Goal: Task Accomplishment & Management: Complete application form

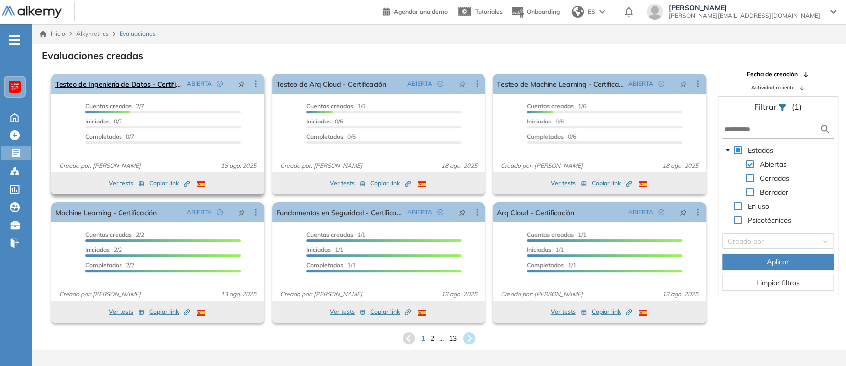
click at [251, 86] on icon at bounding box center [256, 84] width 10 height 10
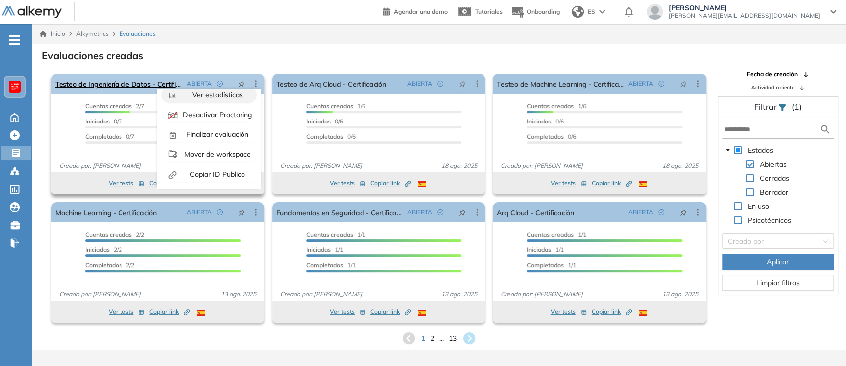
scroll to position [62, 0]
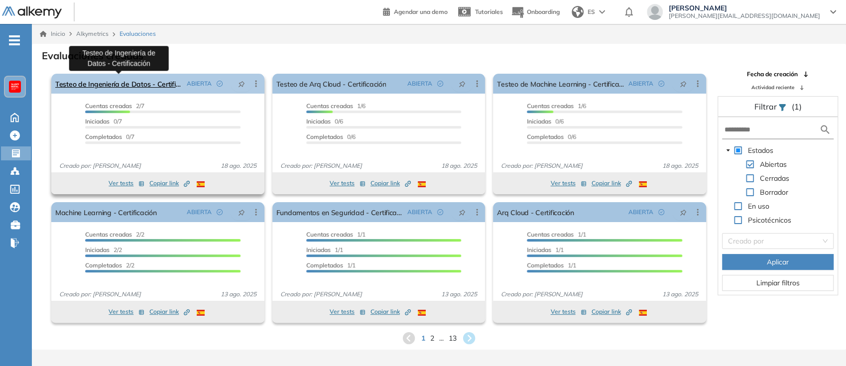
click at [119, 80] on link "Testeo de Ingeniería de Datos - Certificación" at bounding box center [118, 84] width 127 height 20
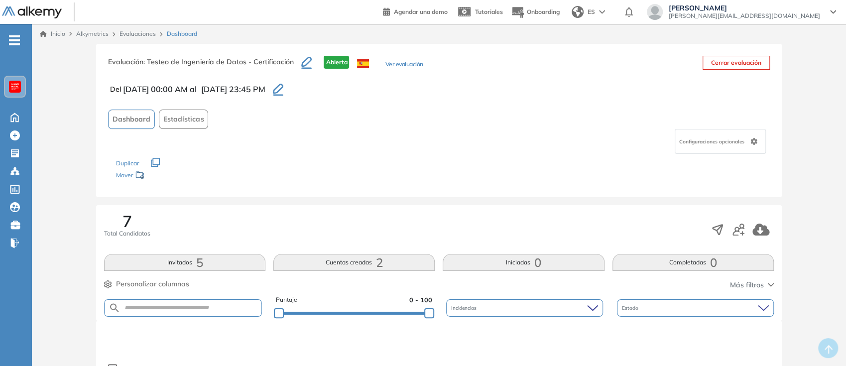
click at [740, 145] on div "Configuraciones opcionales" at bounding box center [719, 141] width 91 height 25
click at [569, 98] on div "Evaluación : Testeo de Ingeniería de Datos - Certificación Abierta Ver evaluaci…" at bounding box center [438, 120] width 685 height 153
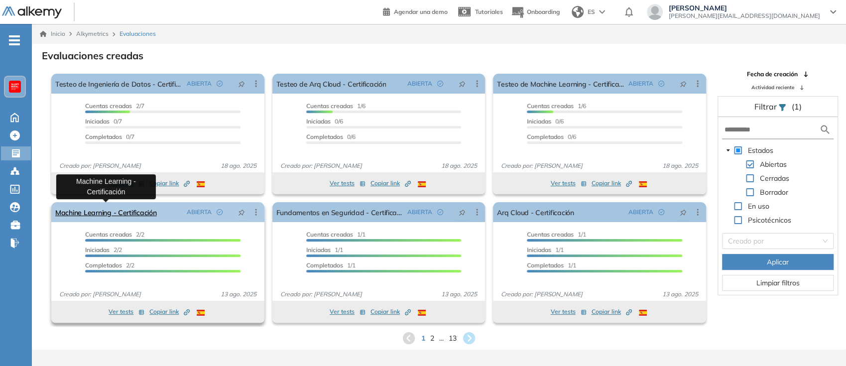
click at [128, 214] on link "Machine Learning - Certificación" at bounding box center [106, 212] width 102 height 20
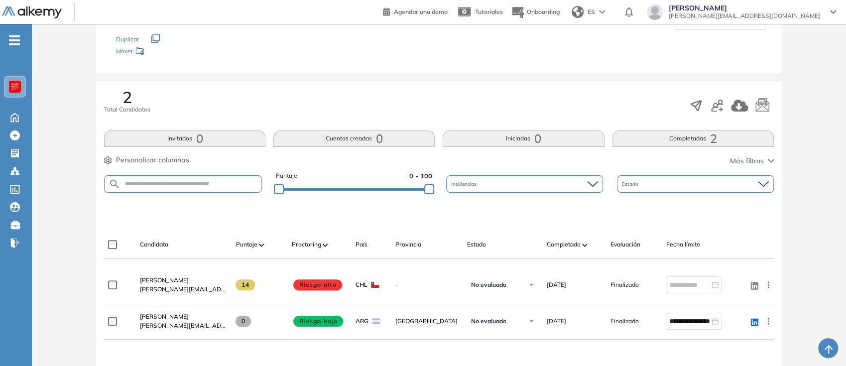
scroll to position [147, 0]
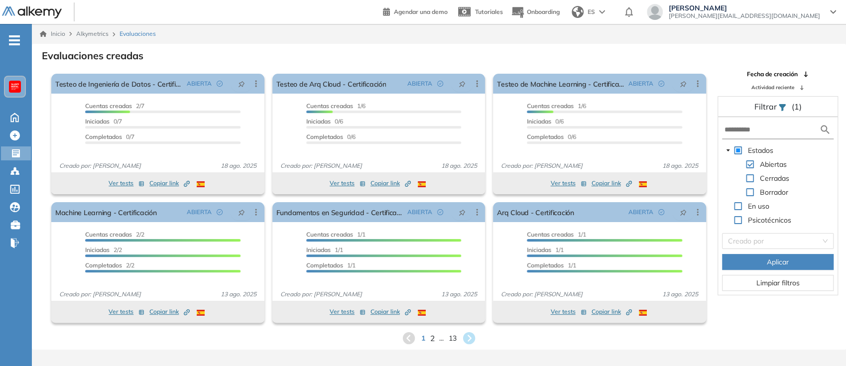
click at [430, 337] on span "2" at bounding box center [432, 337] width 4 height 11
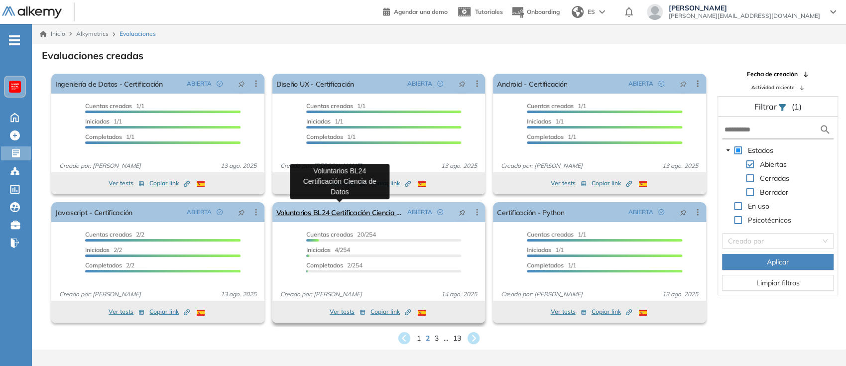
click at [371, 212] on link "Voluntarios BL24 Certificación Ciencia de Datos" at bounding box center [339, 212] width 127 height 20
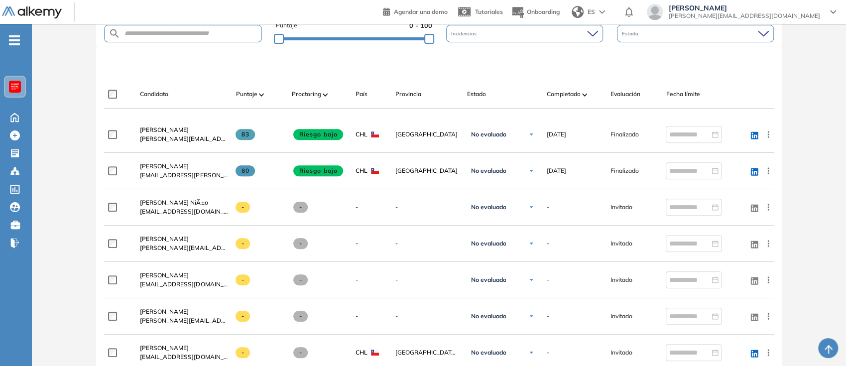
scroll to position [275, 0]
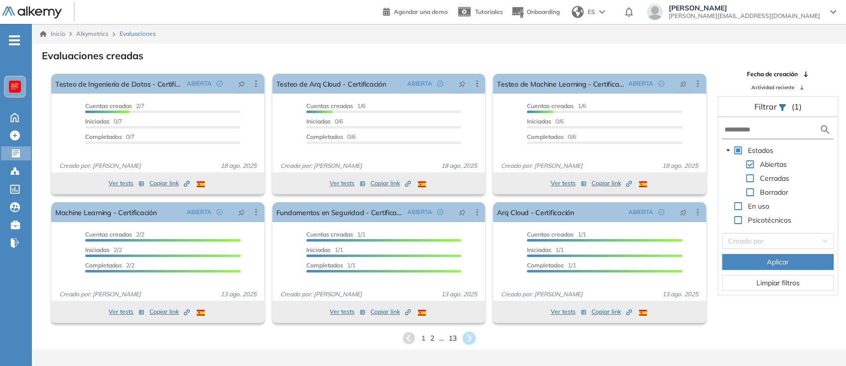
click at [474, 340] on icon at bounding box center [468, 337] width 13 height 13
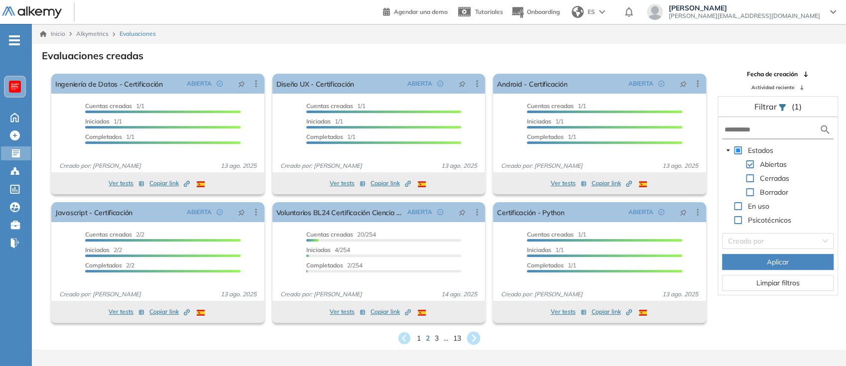
click at [475, 336] on icon at bounding box center [473, 338] width 16 height 16
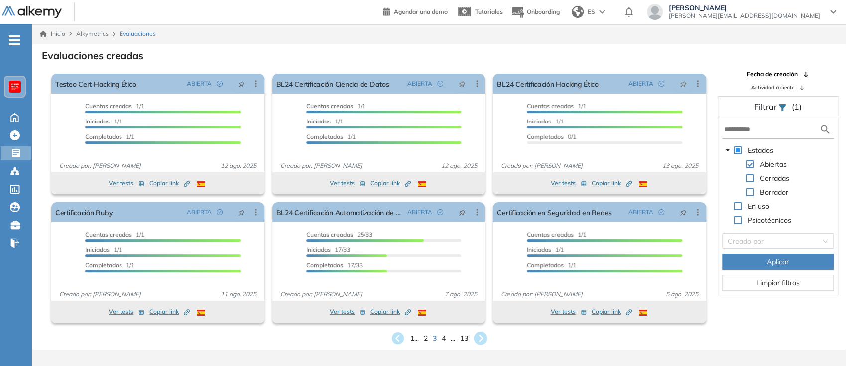
click at [484, 336] on icon at bounding box center [479, 337] width 13 height 13
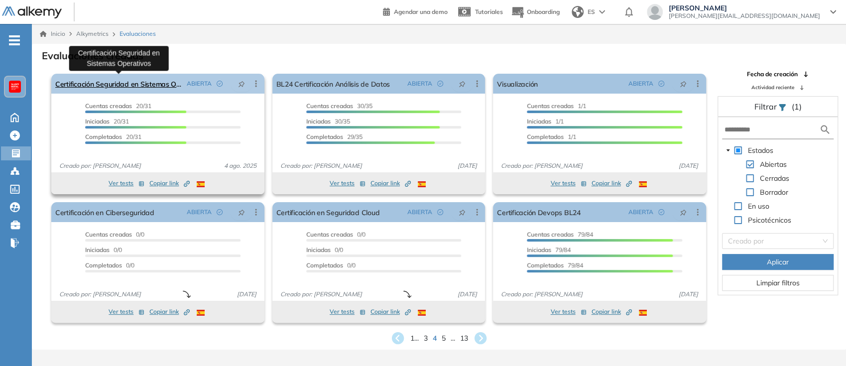
click at [155, 87] on link "Certificación Seguridad en Sistemas Operativos" at bounding box center [118, 84] width 127 height 20
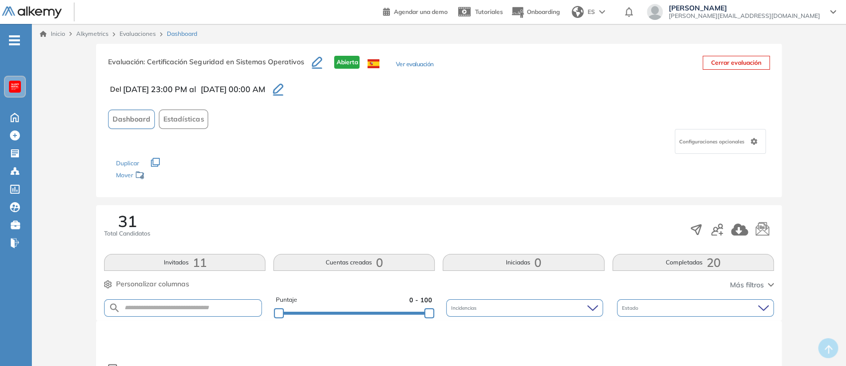
click at [287, 83] on button "button" at bounding box center [278, 89] width 18 height 17
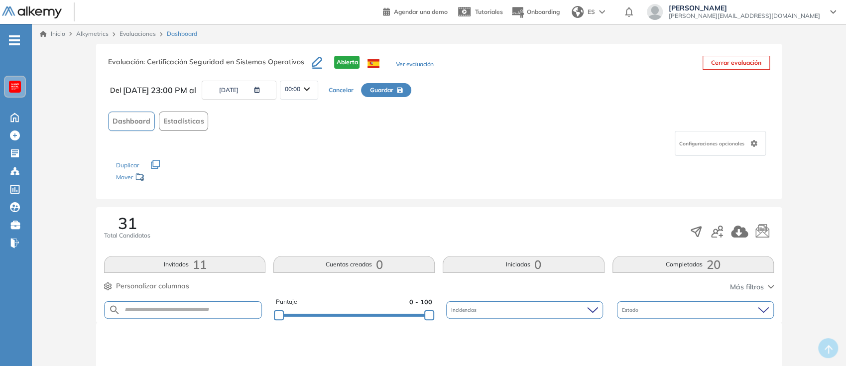
click at [259, 87] on button "[DATE]" at bounding box center [239, 90] width 75 height 19
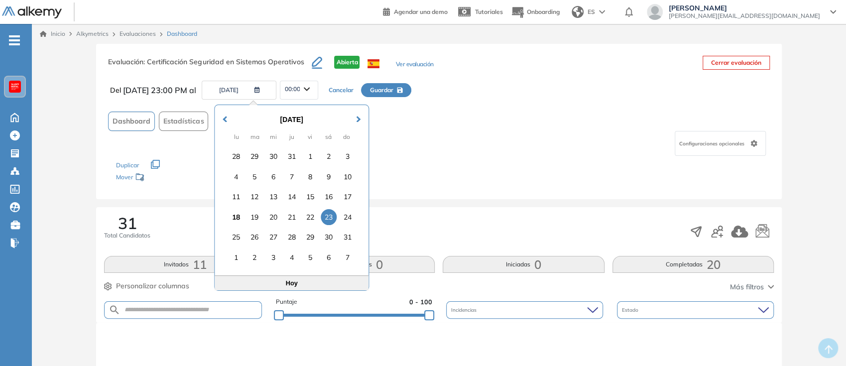
click at [355, 123] on div "[DATE]" at bounding box center [291, 119] width 141 height 11
click at [355, 119] on div "Previous Month Next Month [DATE] lu ma mi ju vi sá do 28 29 30 31 1 2 3 4 5 6 7…" at bounding box center [291, 198] width 155 height 186
click at [358, 119] on span "Next Month" at bounding box center [358, 113] width 0 height 15
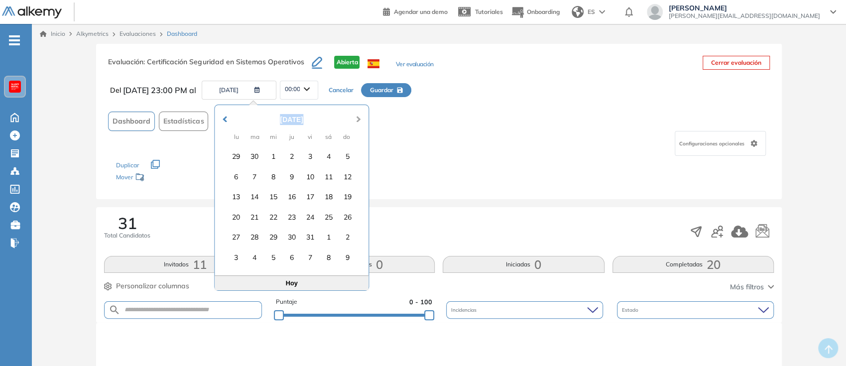
click at [358, 119] on span "Next Month" at bounding box center [358, 113] width 0 height 15
click at [270, 237] on div "31" at bounding box center [273, 237] width 16 height 16
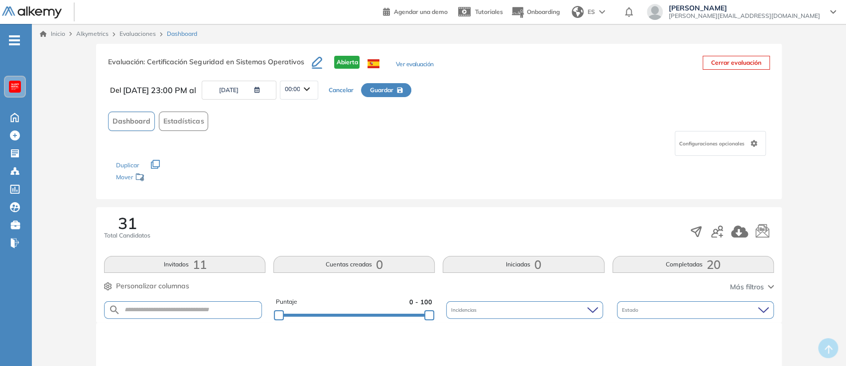
click at [393, 89] on span "Guardar" at bounding box center [380, 90] width 23 height 9
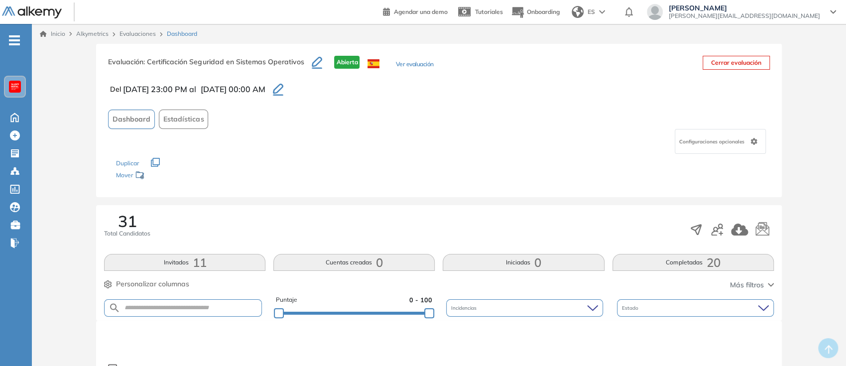
click at [704, 142] on span "Configuraciones opcionales" at bounding box center [712, 141] width 67 height 7
click at [559, 145] on div "Configuraciones opcionales" at bounding box center [438, 141] width 661 height 25
click at [315, 66] on icon "button" at bounding box center [317, 62] width 10 height 10
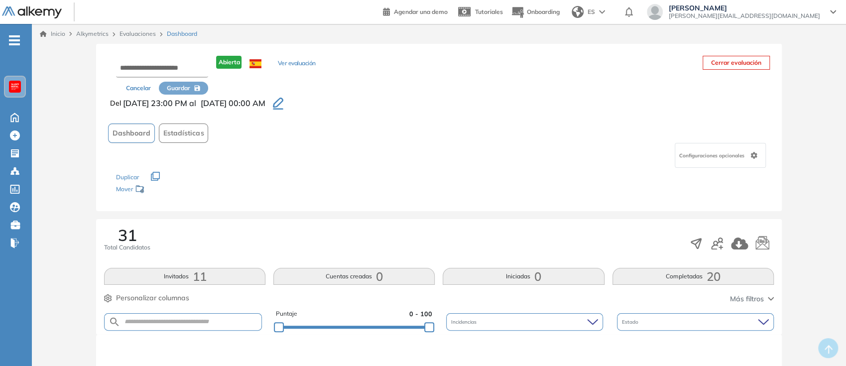
click at [135, 89] on button "Cancelar" at bounding box center [138, 88] width 41 height 13
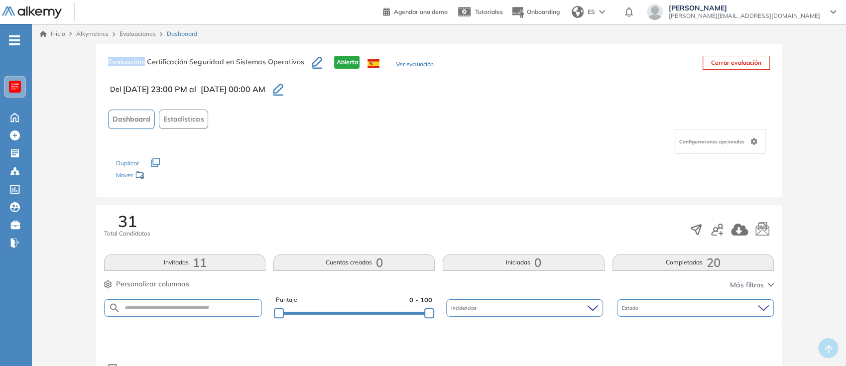
drag, startPoint x: 145, startPoint y: 62, endPoint x: 347, endPoint y: 46, distance: 203.2
click at [347, 46] on div "Evaluación : Certificación Seguridad en Sistemas Operativos Abierta Ver evaluac…" at bounding box center [438, 120] width 685 height 153
copy div "Certificación Seguridad en Sistemas Operativos Abie"
click at [315, 63] on icon "button" at bounding box center [317, 63] width 10 height 12
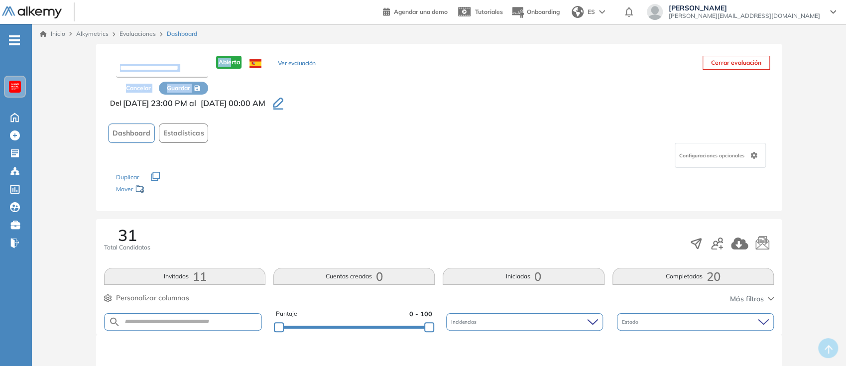
click at [171, 60] on input "text" at bounding box center [162, 69] width 92 height 18
type input "*"
paste input "**********"
type input "**********"
click at [189, 87] on span "Guardar" at bounding box center [178, 88] width 23 height 9
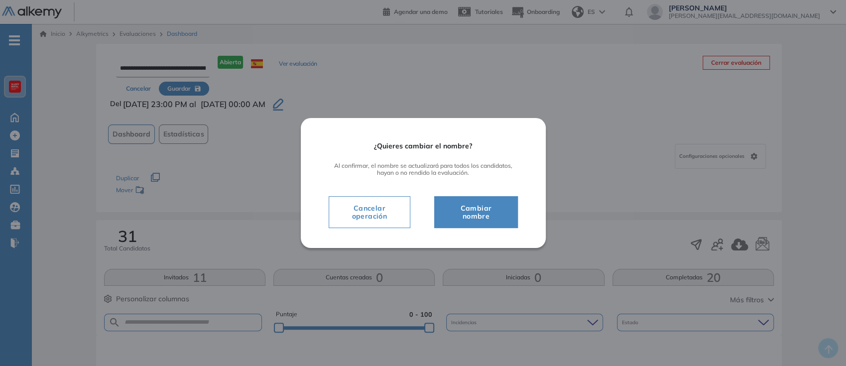
click at [478, 205] on span "Cambiar nombre" at bounding box center [475, 212] width 58 height 20
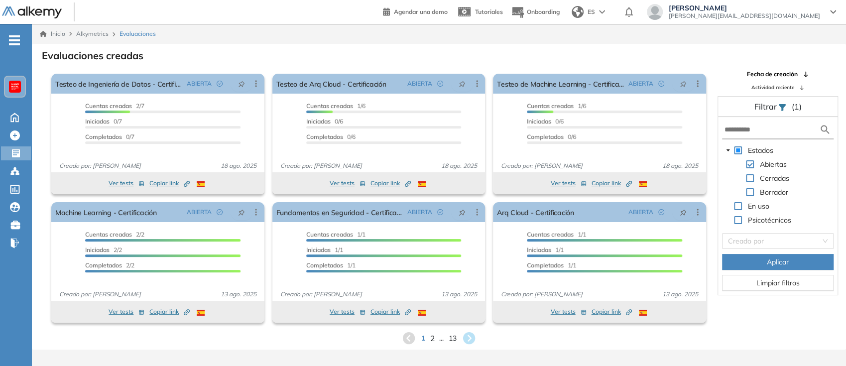
drag, startPoint x: 432, startPoint y: 344, endPoint x: 433, endPoint y: 334, distance: 10.5
click at [433, 334] on div "1 2 ... 13" at bounding box center [439, 337] width 798 height 15
click at [433, 334] on span "2" at bounding box center [432, 337] width 4 height 11
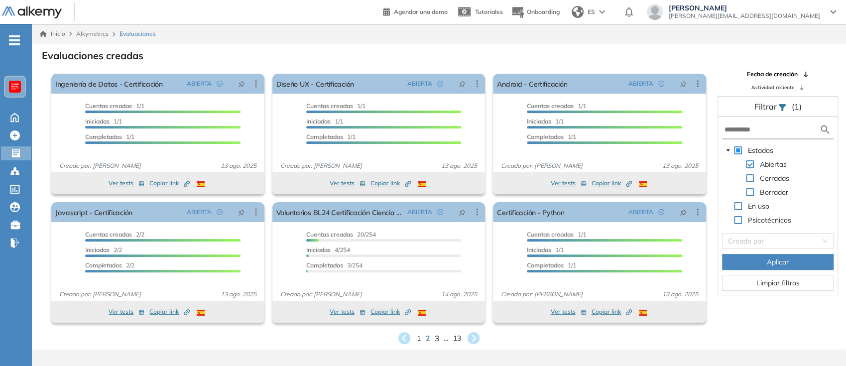
click at [435, 336] on span "3" at bounding box center [436, 337] width 4 height 11
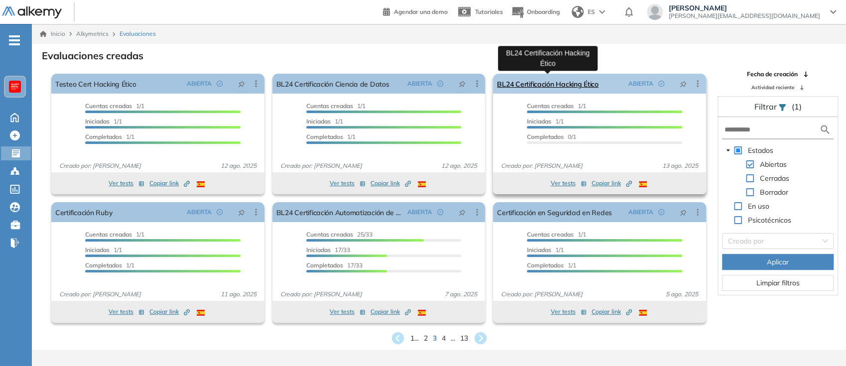
click at [566, 86] on link "BL24 Certificación Hacking Ético" at bounding box center [548, 84] width 102 height 20
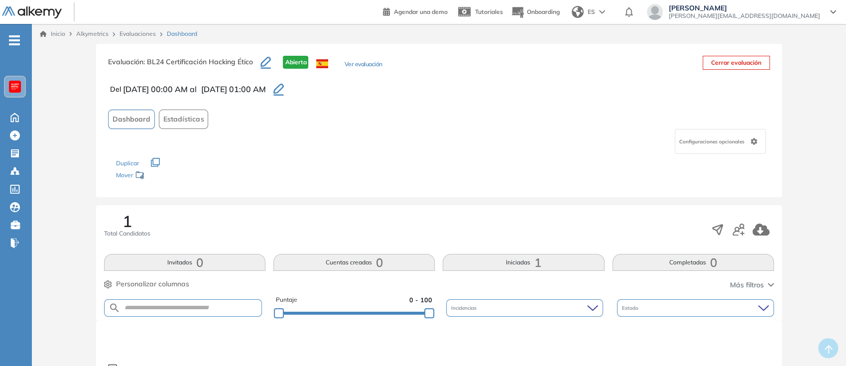
click at [703, 133] on div "Configuraciones opcionales" at bounding box center [719, 141] width 91 height 25
click at [641, 124] on div "Dashboard Estadísticas" at bounding box center [438, 118] width 661 height 19
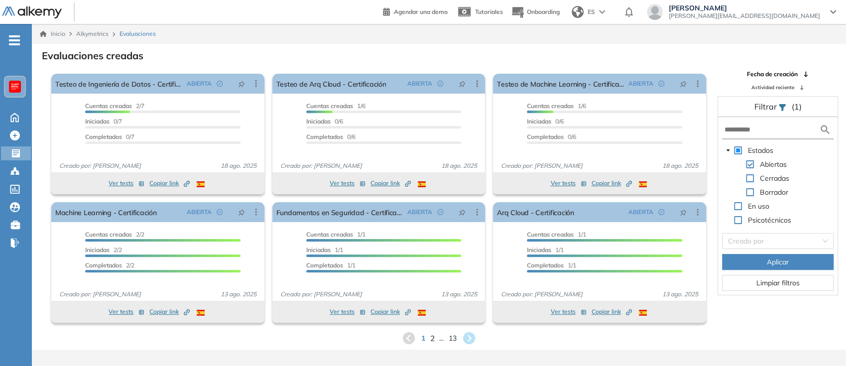
click at [430, 336] on span "2" at bounding box center [432, 337] width 4 height 11
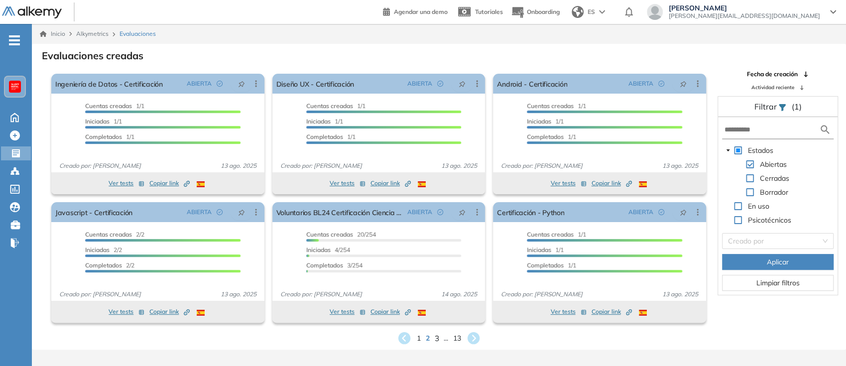
click at [437, 336] on span "3" at bounding box center [436, 337] width 4 height 11
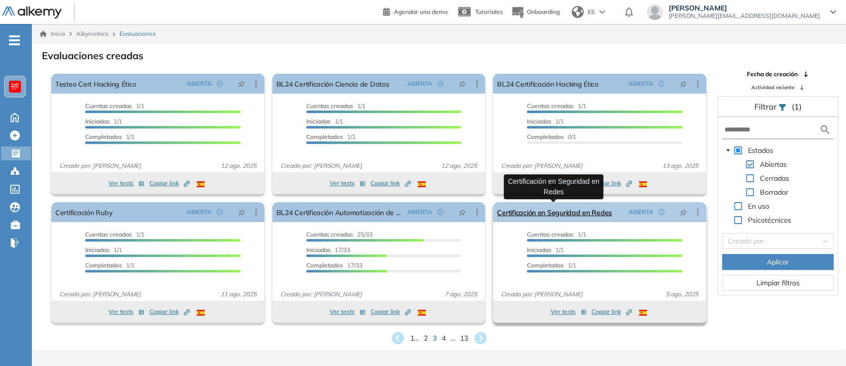
click at [556, 210] on link "Certificación en Seguridad en Redes" at bounding box center [554, 212] width 115 height 20
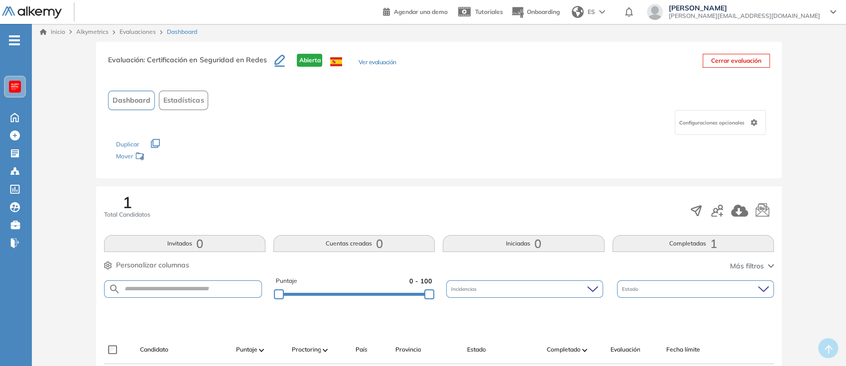
scroll to position [2, 0]
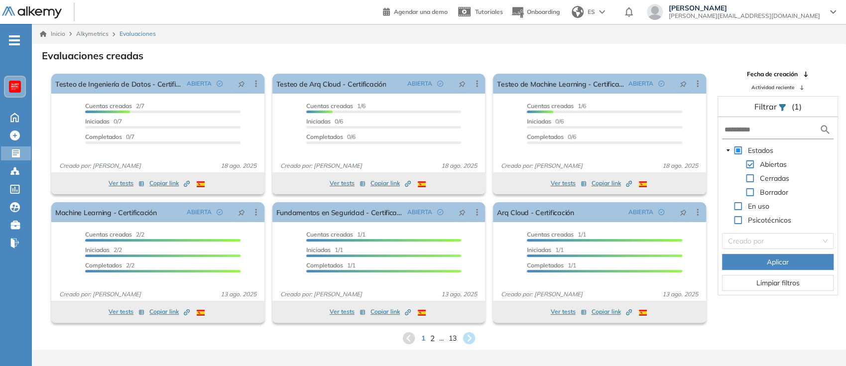
click at [430, 341] on span "2" at bounding box center [432, 337] width 4 height 11
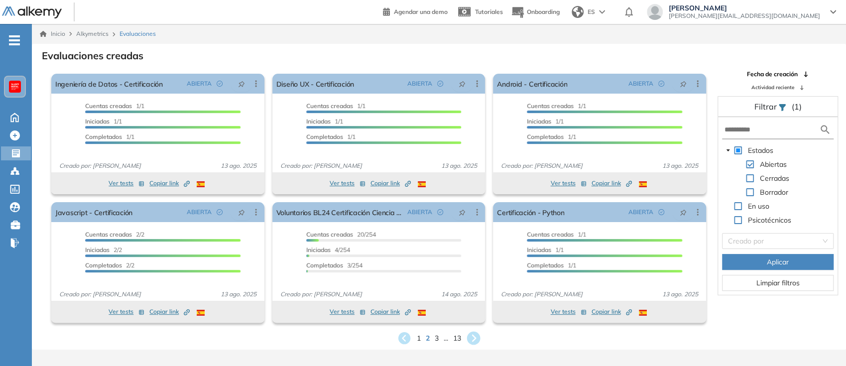
click at [470, 321] on div "Ver tests Copiar link Created by potrace 1.16, written by [PERSON_NAME] [DATE]-…" at bounding box center [378, 312] width 213 height 22
click at [472, 333] on icon at bounding box center [473, 337] width 13 height 13
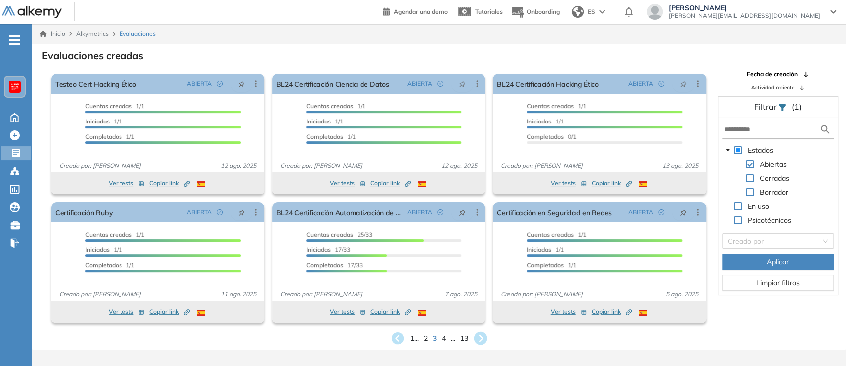
click at [479, 340] on icon at bounding box center [479, 337] width 13 height 13
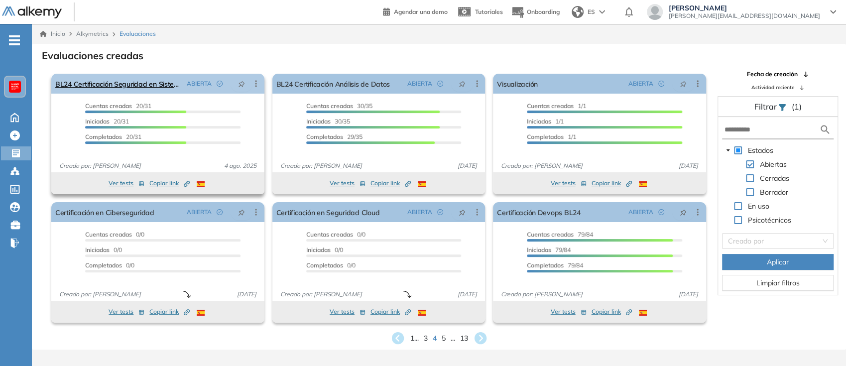
click at [252, 81] on icon at bounding box center [256, 84] width 10 height 10
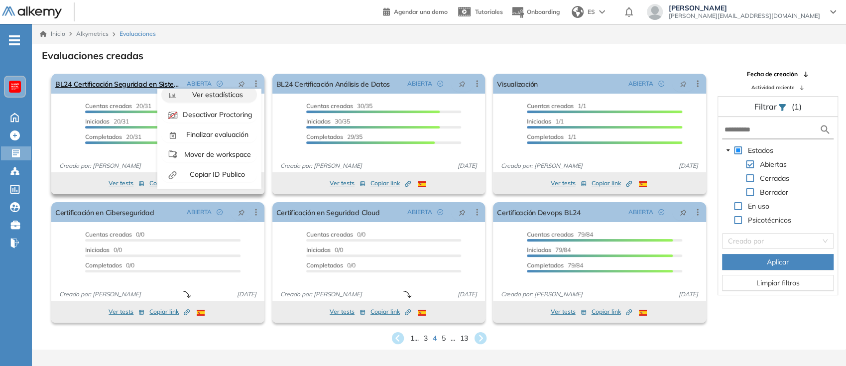
scroll to position [9, 0]
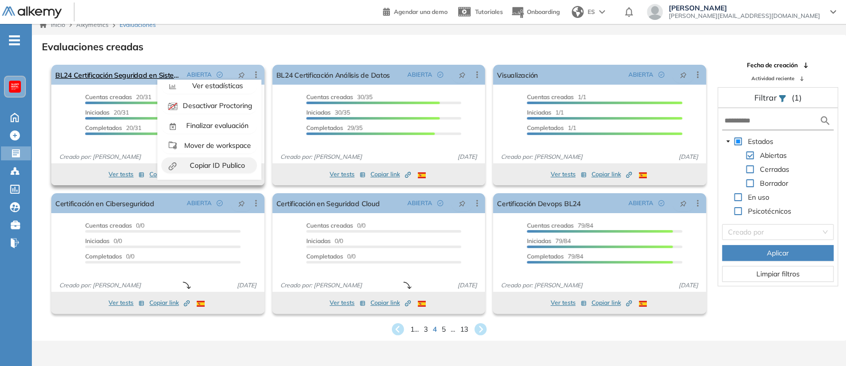
click at [226, 157] on button "Created by potrace 1.16, written by [PERSON_NAME] [DATE]-[DATE] Copiar ID Publi…" at bounding box center [209, 165] width 96 height 16
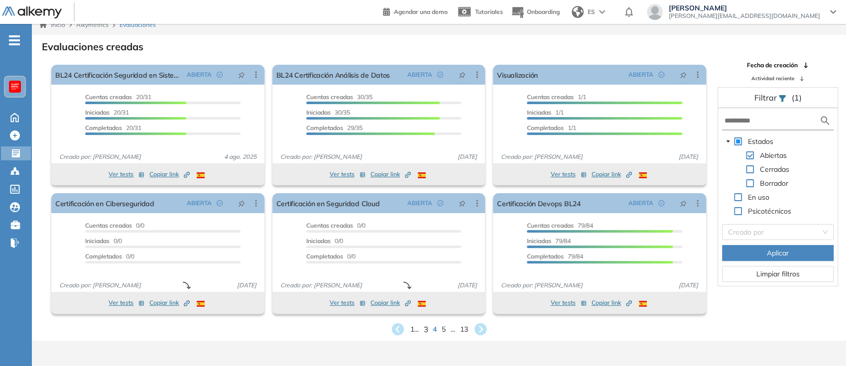
click at [426, 329] on span "3" at bounding box center [425, 328] width 4 height 11
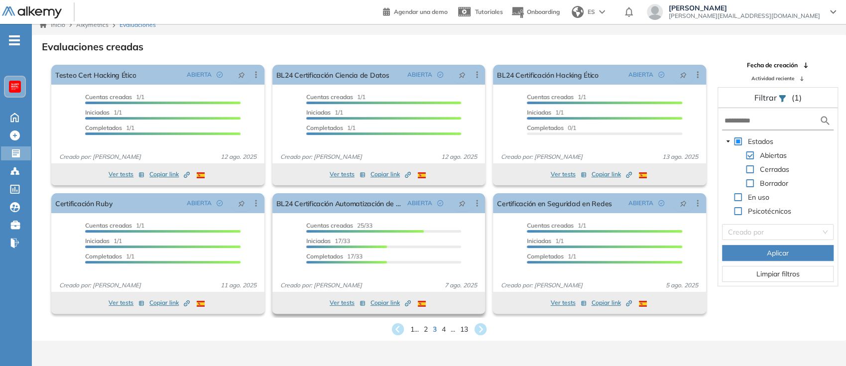
scroll to position [4, 0]
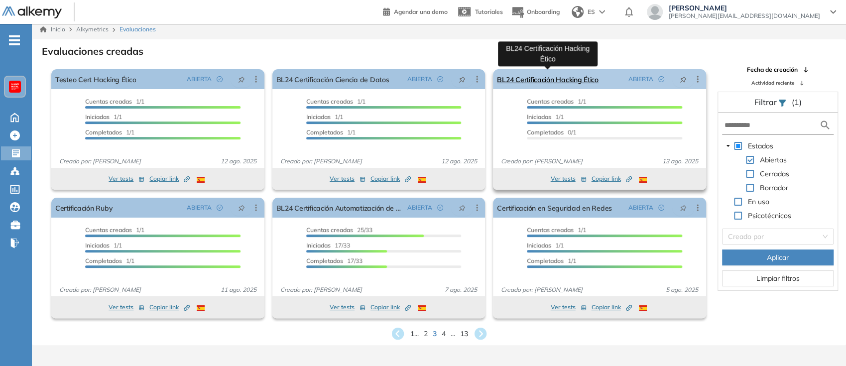
click at [563, 80] on link "BL24 Certificación Hacking Ético" at bounding box center [548, 79] width 102 height 20
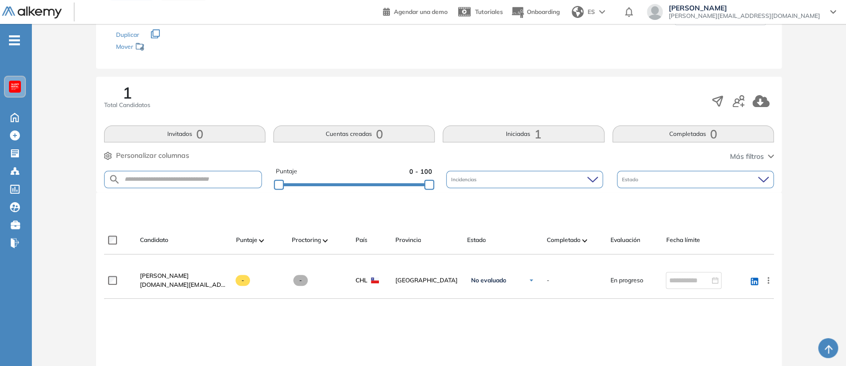
scroll to position [128, 0]
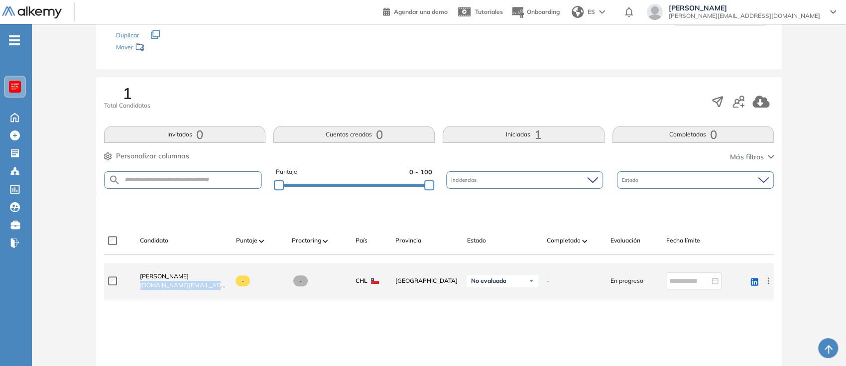
drag, startPoint x: 219, startPoint y: 283, endPoint x: 136, endPoint y: 291, distance: 83.0
click at [136, 291] on div "[PERSON_NAME] [DOMAIN_NAME][EMAIL_ADDRESS][DOMAIN_NAME]" at bounding box center [180, 281] width 96 height 34
copy span "[DOMAIN_NAME][EMAIL_ADDRESS][DOMAIN_NAME]"
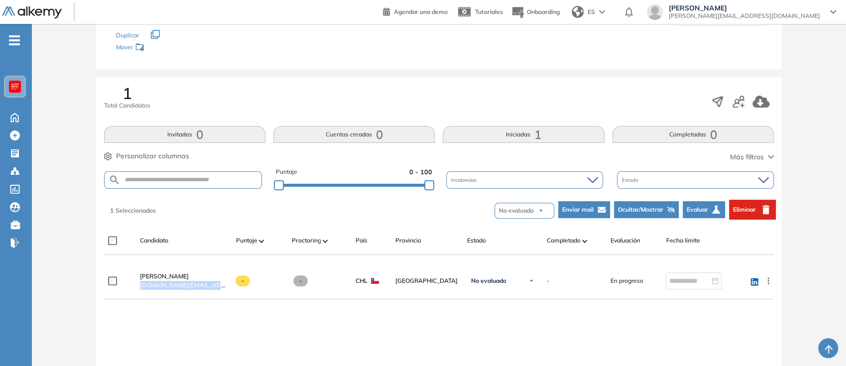
click at [772, 213] on button "Eliminar" at bounding box center [752, 210] width 47 height 20
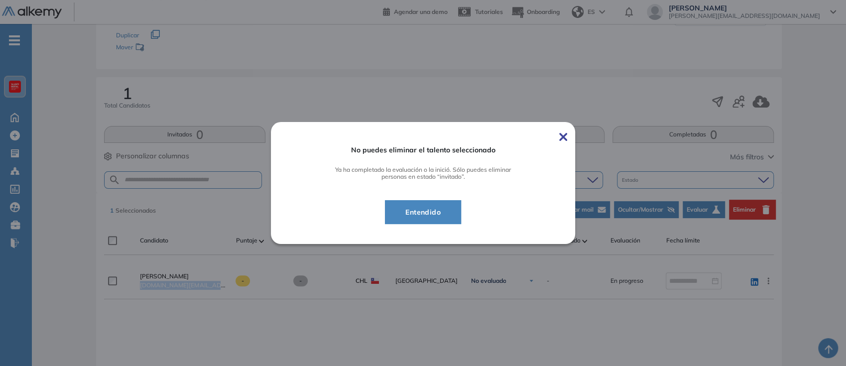
click at [418, 221] on button "Entendido" at bounding box center [423, 212] width 76 height 24
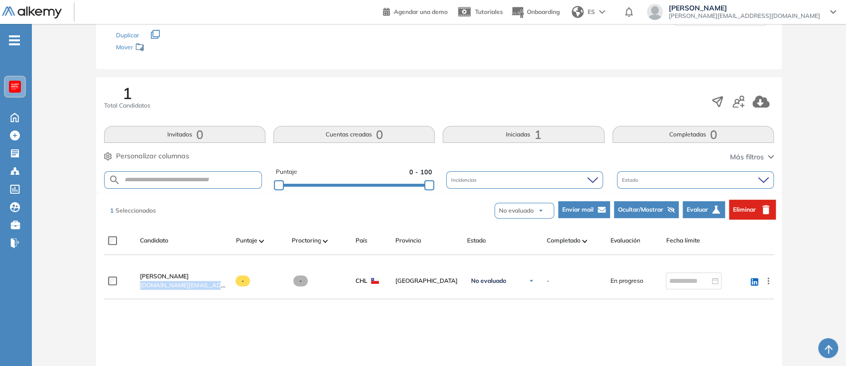
click at [764, 213] on icon "button" at bounding box center [765, 209] width 7 height 9
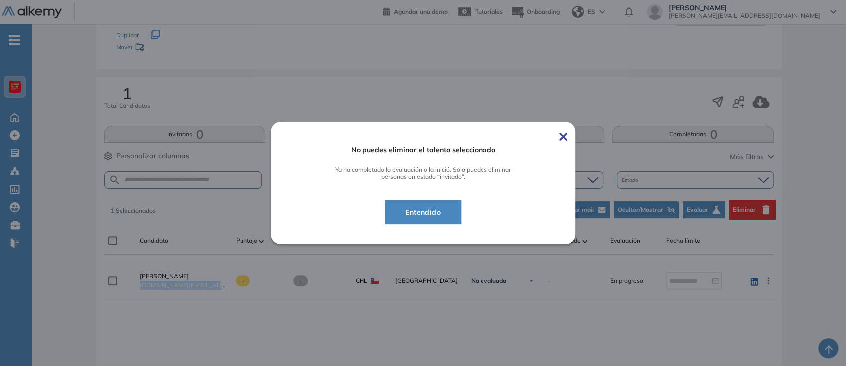
click at [427, 217] on span "Entendido" at bounding box center [422, 212] width 51 height 12
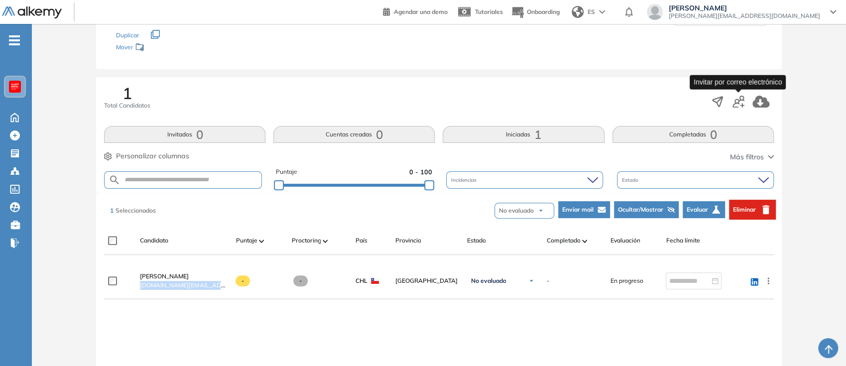
click at [742, 99] on icon "button" at bounding box center [738, 102] width 12 height 12
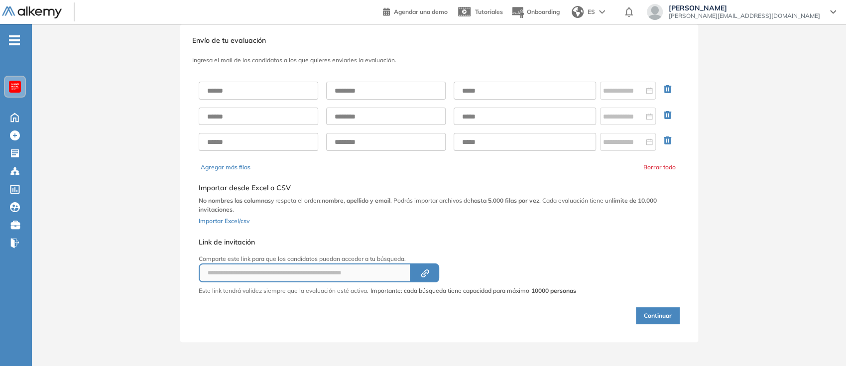
scroll to position [18, 0]
click at [282, 94] on input "text" at bounding box center [258, 92] width 119 height 18
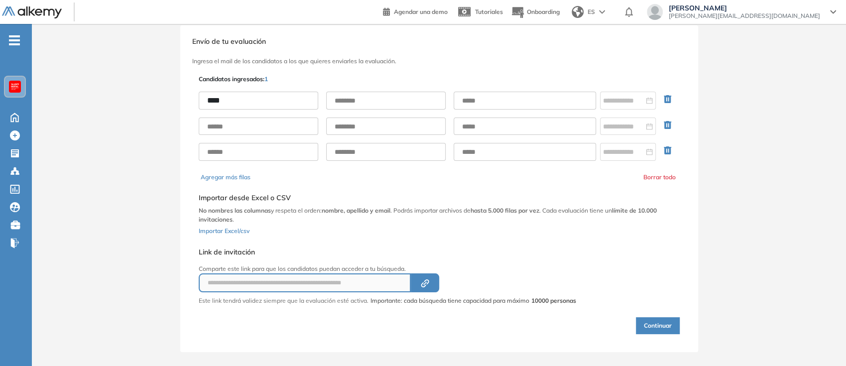
type input "****"
type input "***"
paste input "**********"
type input "**********"
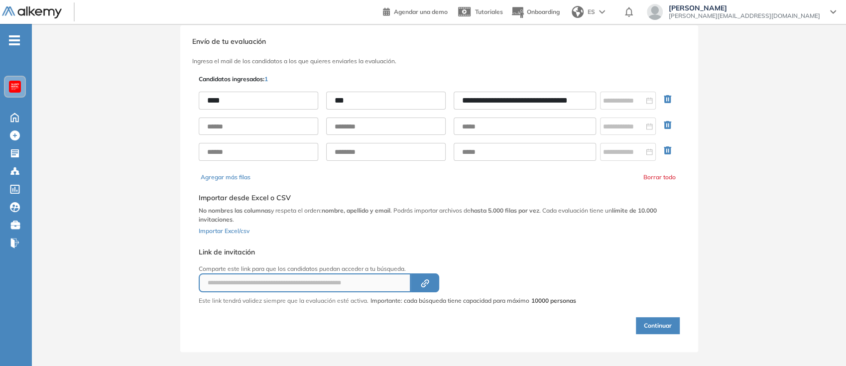
scroll to position [0, 0]
click at [666, 328] on button "Continuar" at bounding box center [658, 325] width 44 height 17
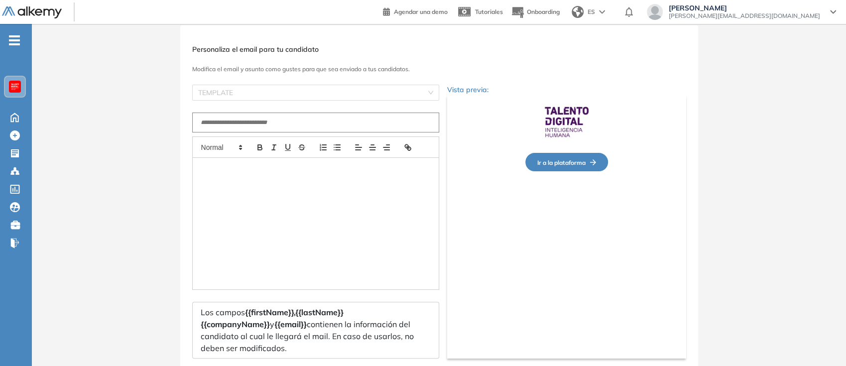
type input "**********"
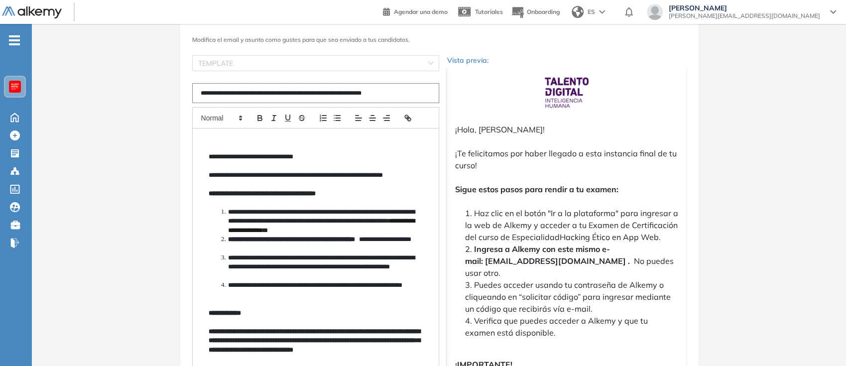
scroll to position [47, 0]
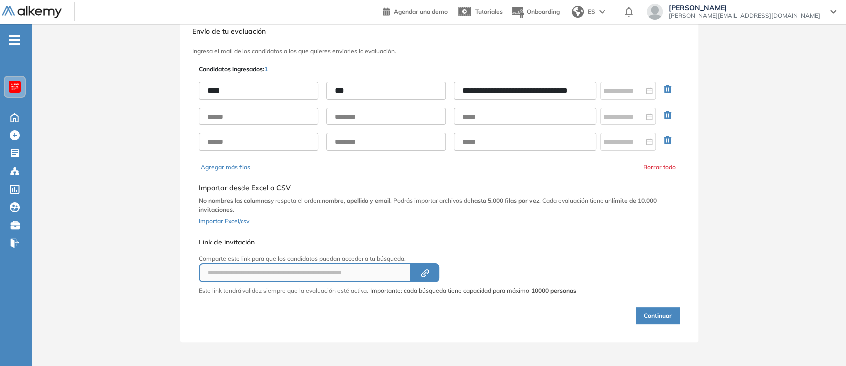
scroll to position [18, 0]
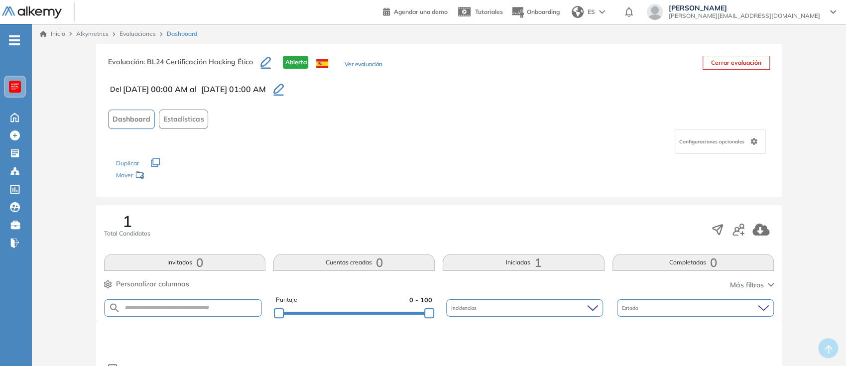
click at [143, 36] on link "Evaluaciones" at bounding box center [137, 33] width 36 height 7
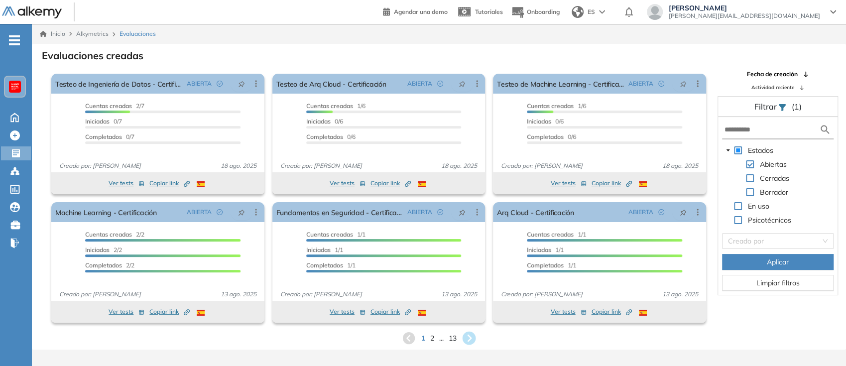
click at [470, 337] on icon at bounding box center [469, 338] width 16 height 16
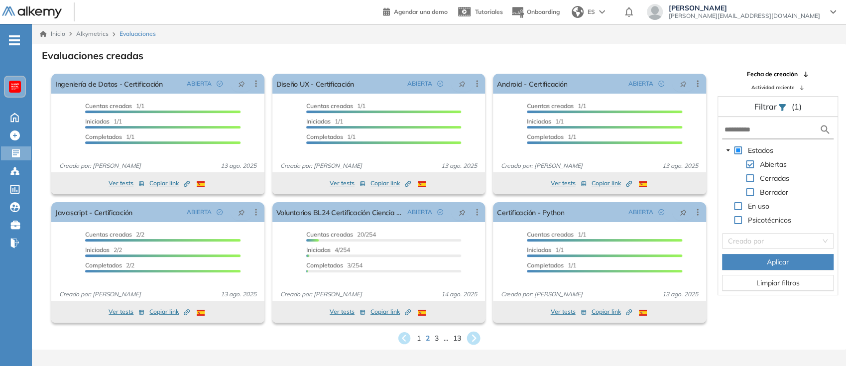
click at [470, 337] on icon at bounding box center [473, 337] width 13 height 13
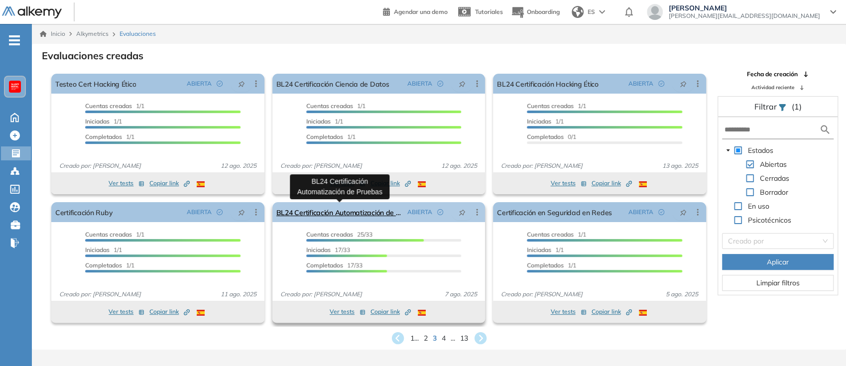
click at [360, 210] on link "BL24 Certificación Automatización de Pruebas" at bounding box center [339, 212] width 127 height 20
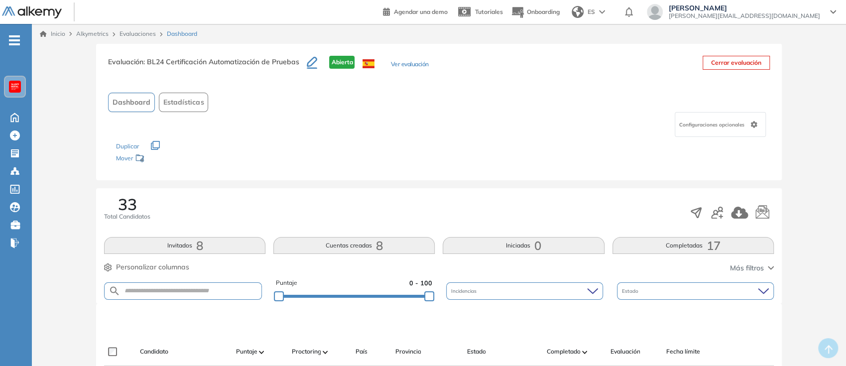
click at [740, 123] on span "Configuraciones opcionales" at bounding box center [712, 124] width 67 height 7
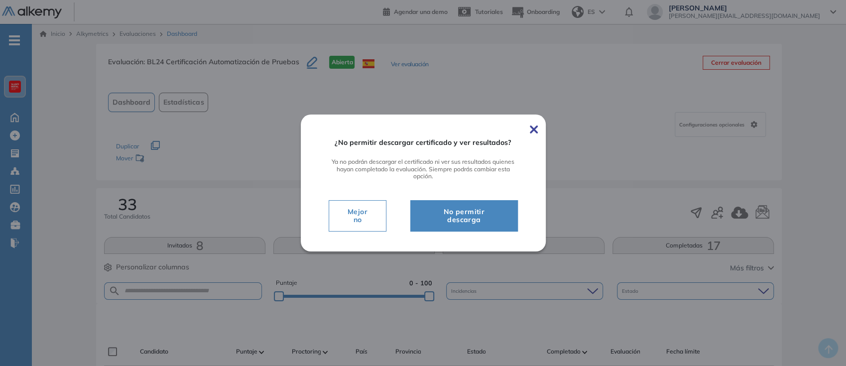
click at [478, 216] on span "No permitir descarga" at bounding box center [464, 216] width 82 height 20
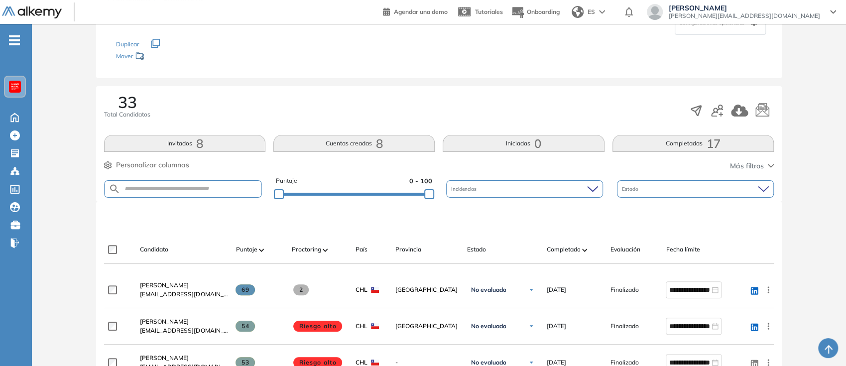
scroll to position [101, 0]
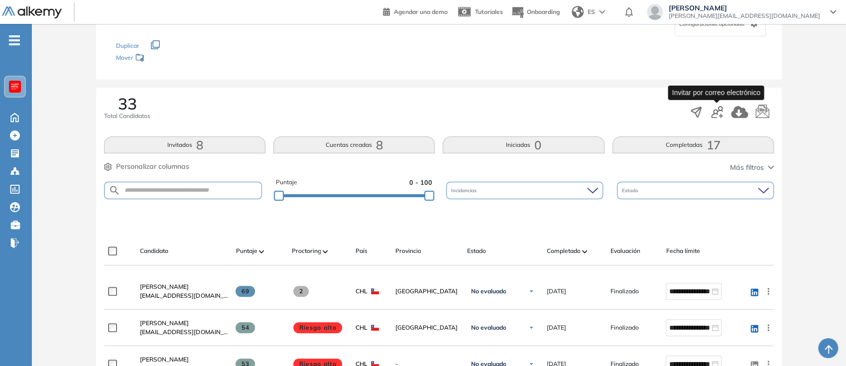
click at [721, 113] on icon "button" at bounding box center [717, 112] width 12 height 12
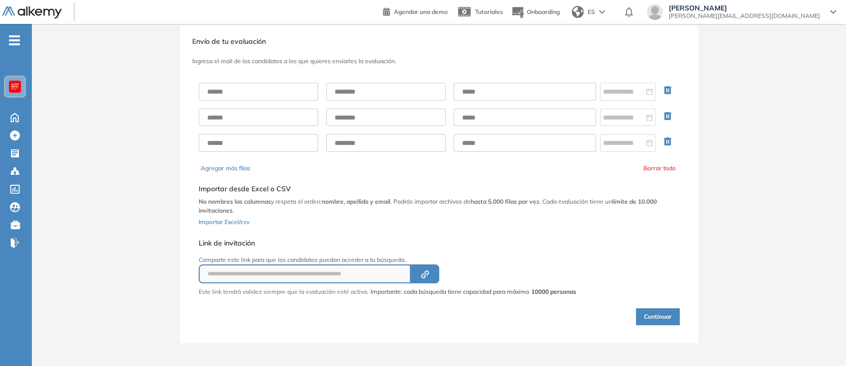
click at [494, 82] on div at bounding box center [439, 117] width 481 height 85
click at [494, 89] on input "text" at bounding box center [524, 92] width 142 height 18
paste input "**********"
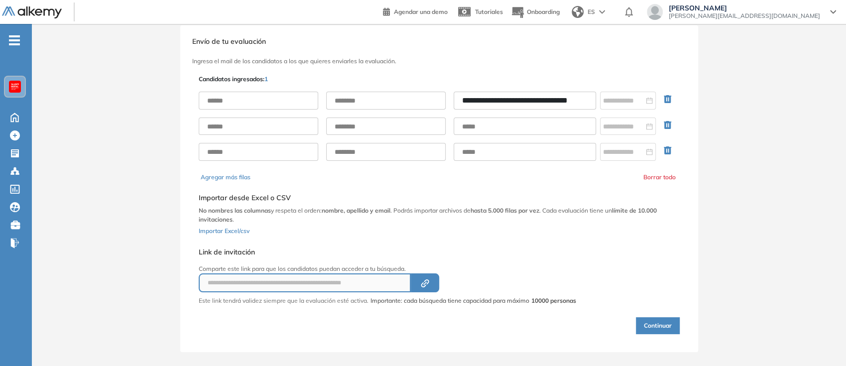
scroll to position [0, 1]
type input "**********"
click at [242, 103] on input "text" at bounding box center [258, 101] width 119 height 18
type input "***"
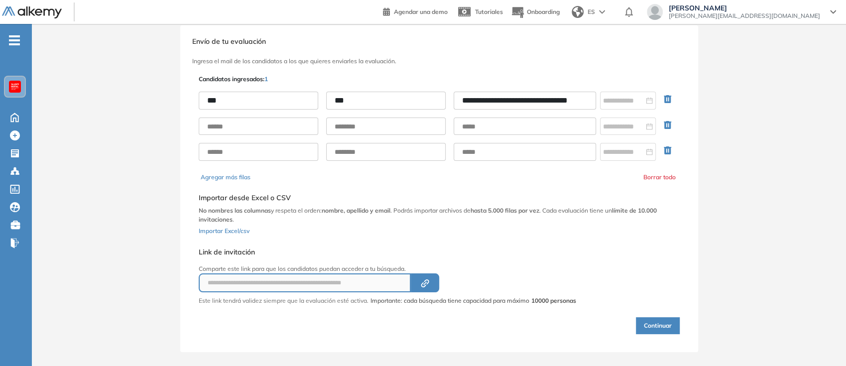
type input "***"
click at [665, 329] on button "Continuar" at bounding box center [658, 325] width 44 height 17
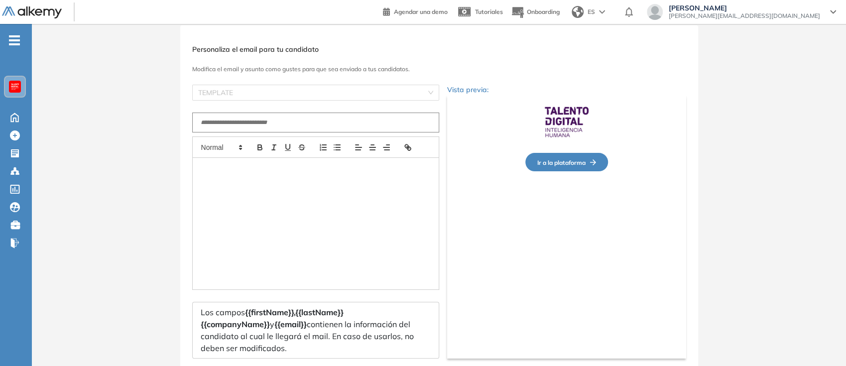
type input "**********"
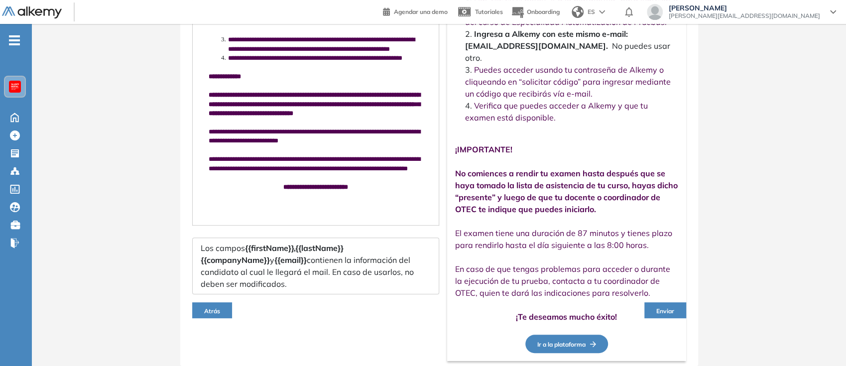
scroll to position [299, 0]
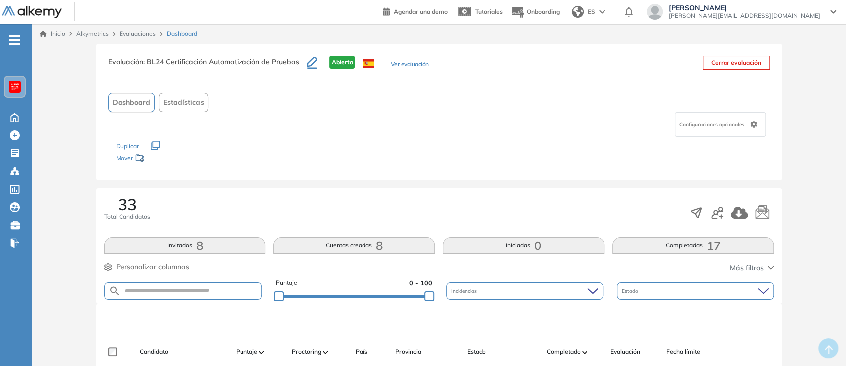
click at [737, 122] on span "Configuraciones opcionales" at bounding box center [712, 124] width 67 height 7
click at [610, 95] on div "Dashboard Estadísticas" at bounding box center [438, 102] width 661 height 19
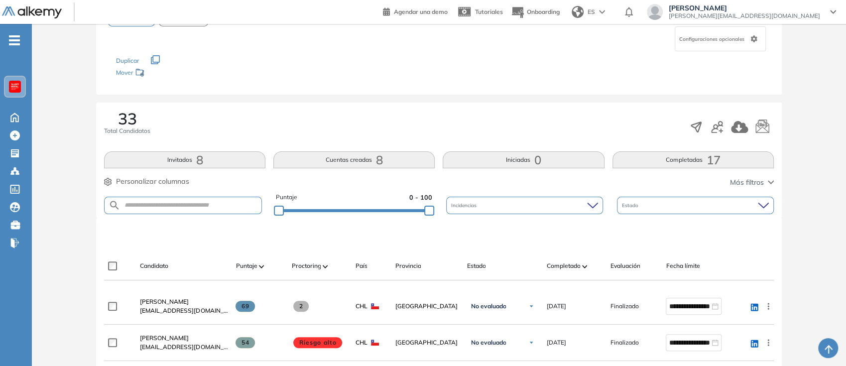
scroll to position [86, 0]
click at [733, 42] on div "Configuraciones opcionales" at bounding box center [719, 38] width 91 height 25
click at [635, 72] on div "Los siguientes tests ya no están disponibles o tienen una nueva versión Revisa …" at bounding box center [438, 66] width 645 height 31
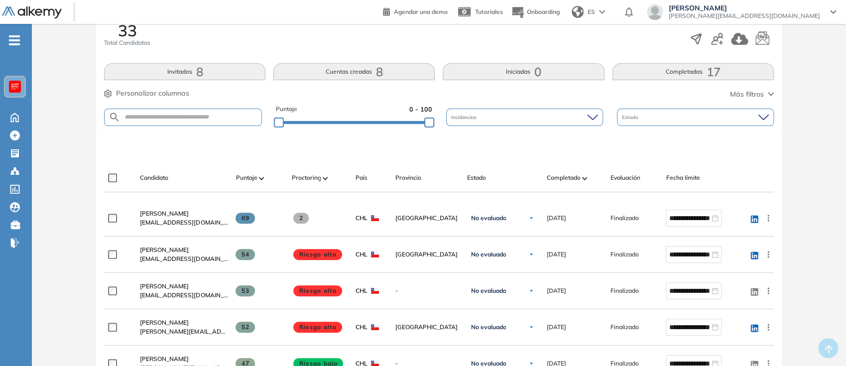
scroll to position [0, 0]
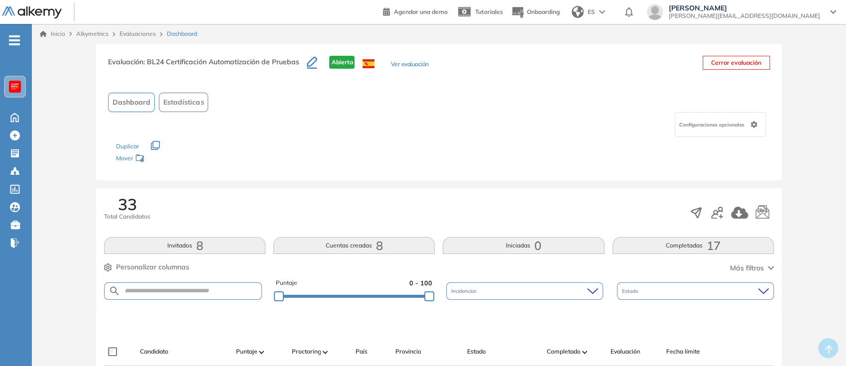
click at [723, 133] on div "Configuraciones opcionales" at bounding box center [719, 124] width 91 height 25
click at [496, 114] on div "Configuraciones opcionales" at bounding box center [438, 124] width 661 height 25
click at [340, 62] on span "Abierta" at bounding box center [341, 62] width 25 height 13
click at [401, 61] on button "Ver evaluación" at bounding box center [409, 65] width 38 height 10
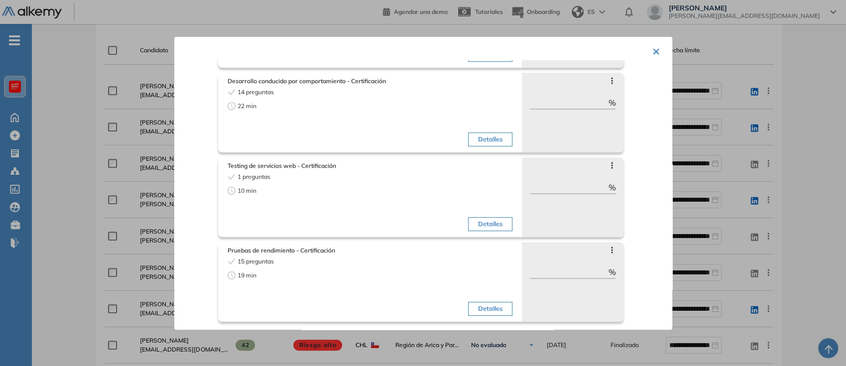
scroll to position [329, 0]
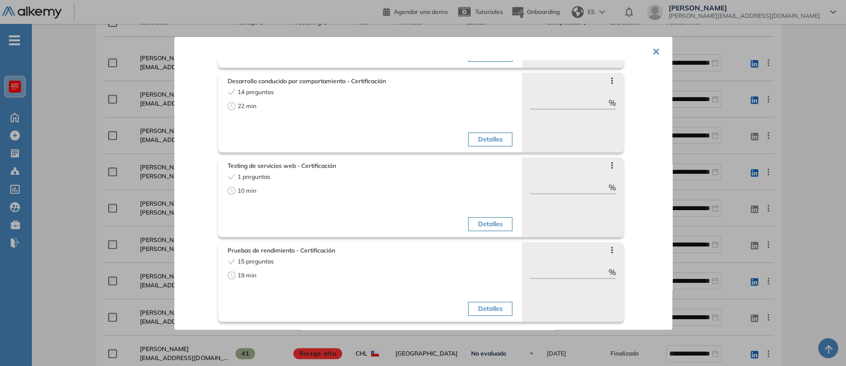
click at [652, 53] on button "×" at bounding box center [656, 50] width 8 height 19
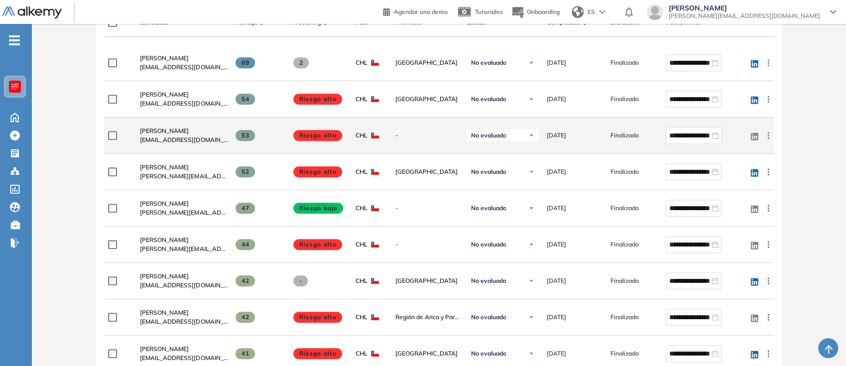
scroll to position [0, 0]
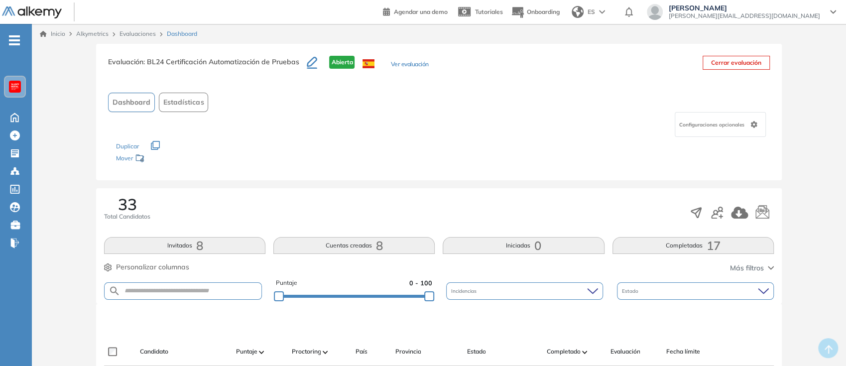
click at [123, 105] on span "Dashboard" at bounding box center [131, 102] width 38 height 10
click at [188, 95] on button "Estadísticas" at bounding box center [183, 102] width 49 height 19
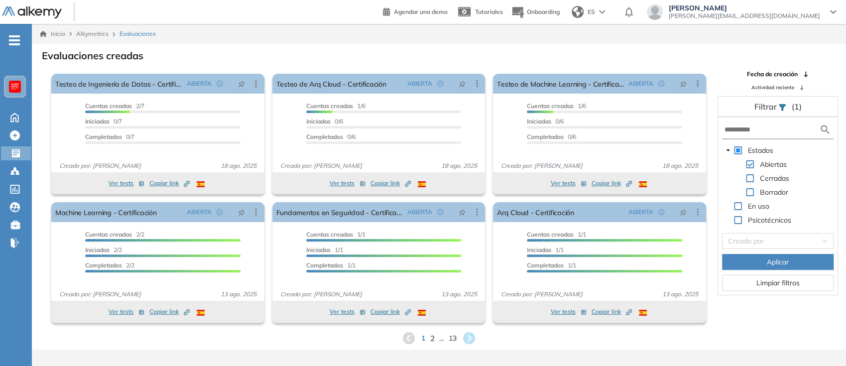
click at [432, 337] on span "2" at bounding box center [432, 337] width 4 height 11
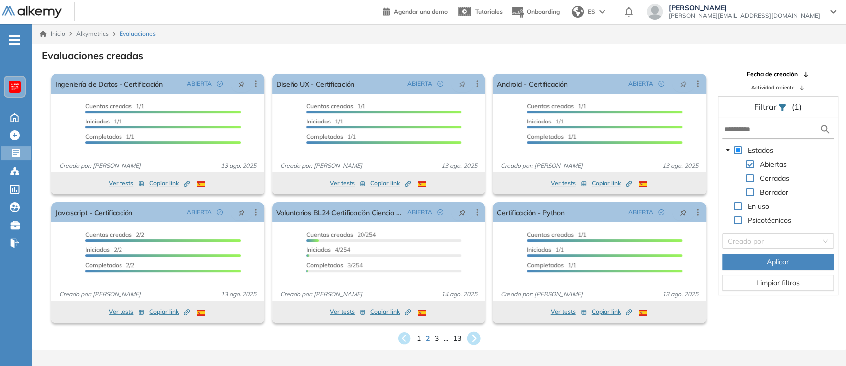
click at [474, 338] on icon at bounding box center [473, 338] width 16 height 16
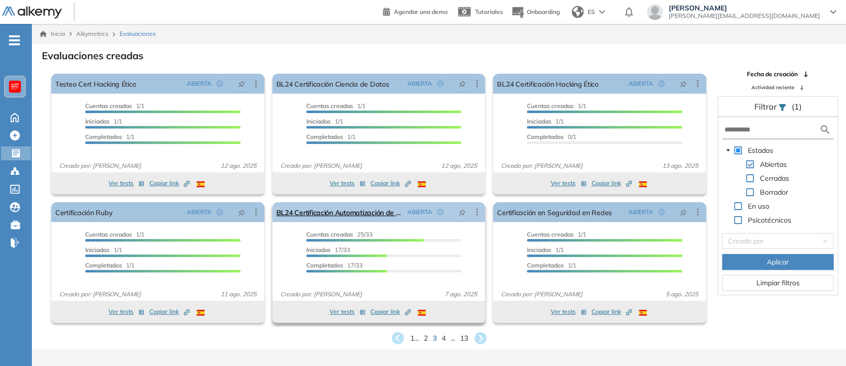
click at [474, 215] on icon at bounding box center [477, 212] width 10 height 10
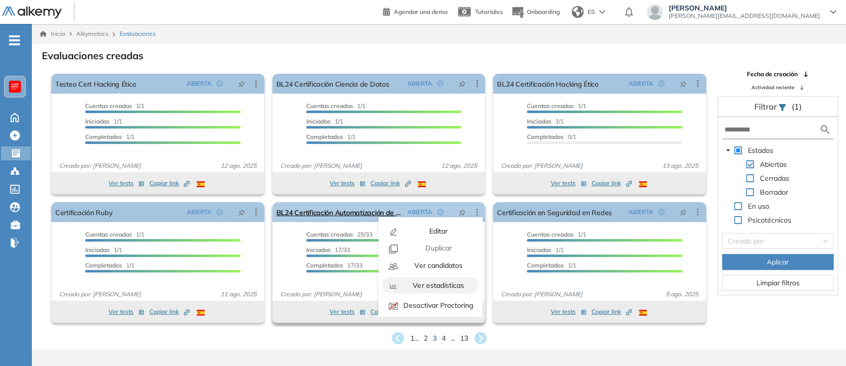
scroll to position [62, 0]
click at [443, 305] on span "Copiar ID Publico" at bounding box center [437, 303] width 57 height 9
